Goal: Transaction & Acquisition: Purchase product/service

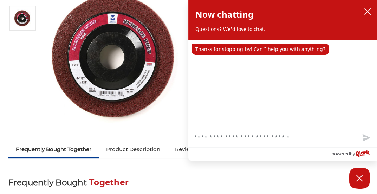
scroll to position [103, 0]
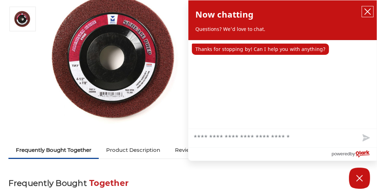
click at [371, 12] on icon "close chatbox" at bounding box center [367, 11] width 7 height 7
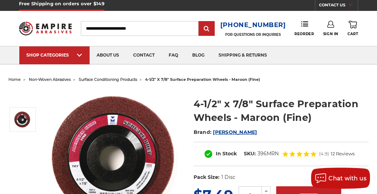
scroll to position [0, 0]
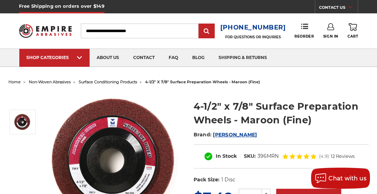
click at [138, 32] on input "Search" at bounding box center [140, 31] width 118 height 15
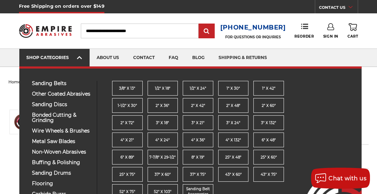
click at [83, 57] on link "SHOP CATEGORIES" at bounding box center [54, 58] width 70 height 18
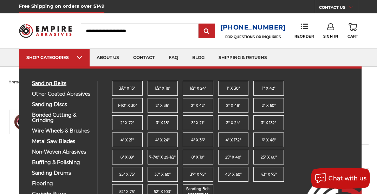
click at [58, 81] on span "sanding belts" at bounding box center [62, 83] width 60 height 5
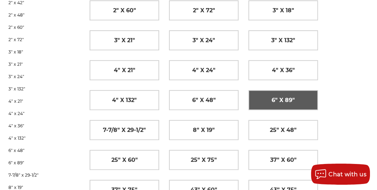
scroll to position [253, 0]
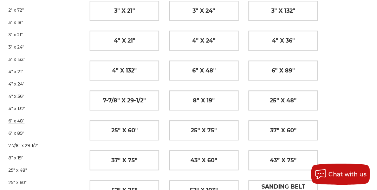
click at [17, 121] on link "6" x 48"" at bounding box center [41, 121] width 66 height 12
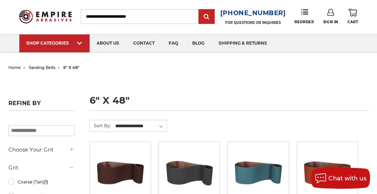
scroll to position [56, 0]
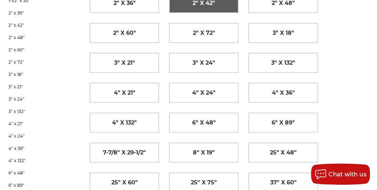
scroll to position [197, 0]
